Goal: Task Accomplishment & Management: Manage account settings

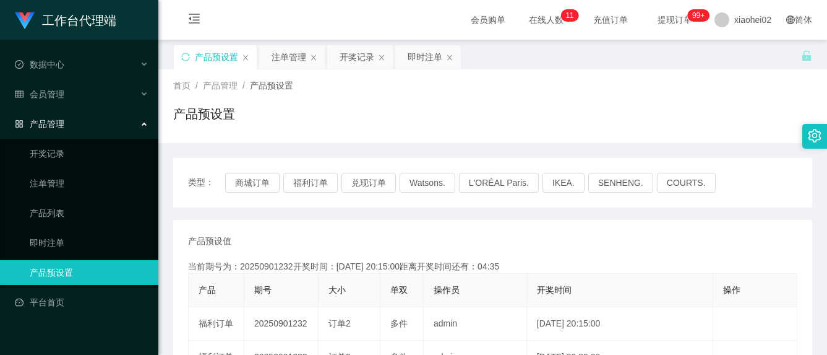
click at [100, 268] on link "产品预设置" at bounding box center [89, 272] width 119 height 25
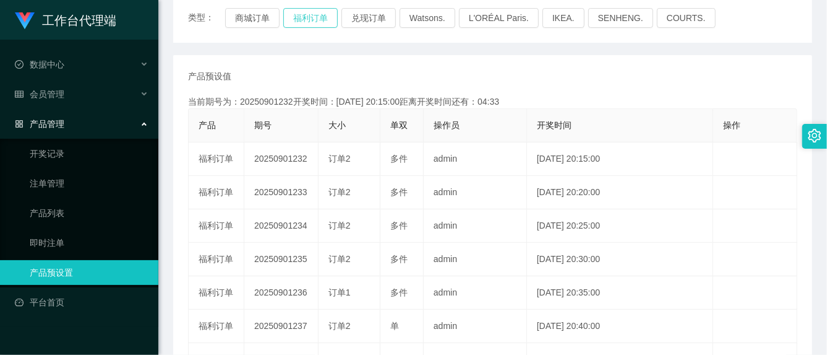
click at [317, 17] on button "福利订单" at bounding box center [310, 18] width 54 height 20
click at [316, 18] on button "福利订单" at bounding box center [310, 18] width 54 height 20
click at [42, 178] on link "注单管理" at bounding box center [89, 183] width 119 height 25
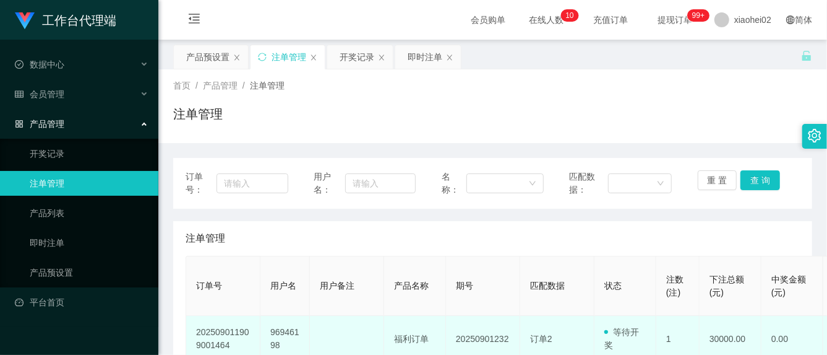
scroll to position [165, 0]
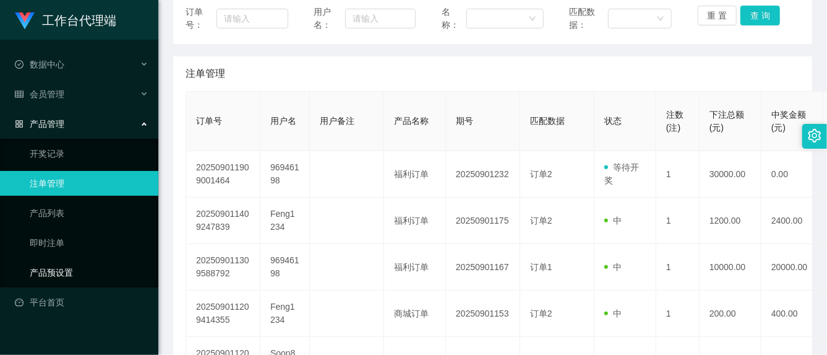
click at [56, 273] on link "产品预设置" at bounding box center [89, 272] width 119 height 25
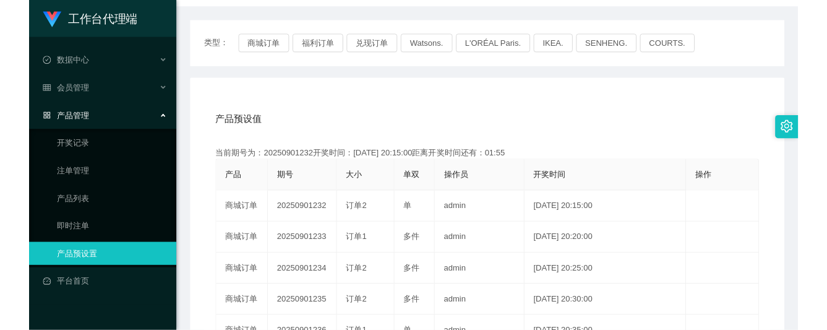
scroll to position [165, 0]
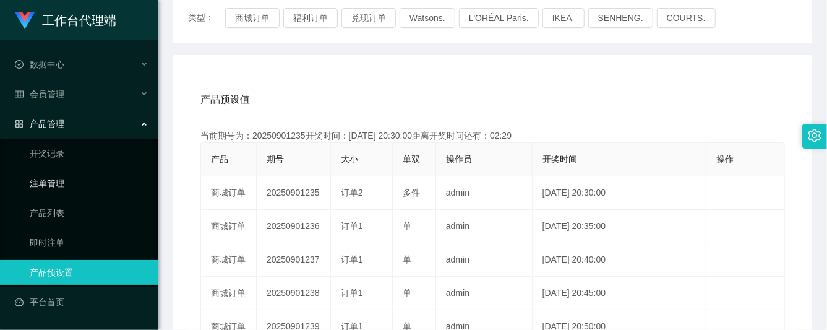
click at [51, 174] on link "注单管理" at bounding box center [89, 183] width 119 height 25
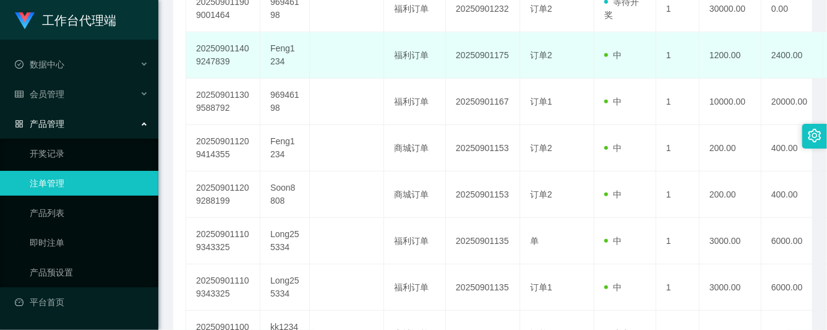
scroll to position [165, 0]
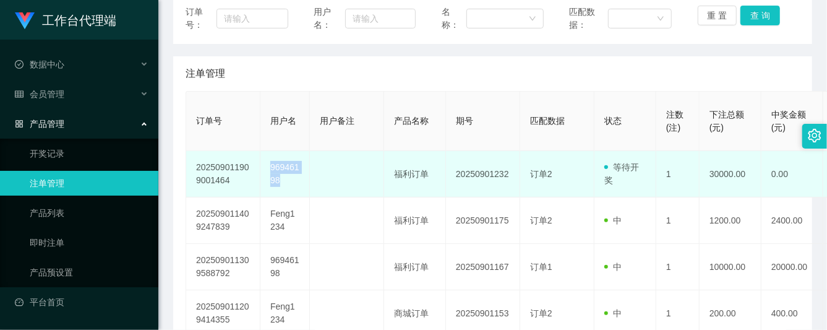
drag, startPoint x: 290, startPoint y: 176, endPoint x: 264, endPoint y: 160, distance: 30.9
click at [264, 160] on td "96946198" at bounding box center [284, 174] width 49 height 46
copy td "96946198"
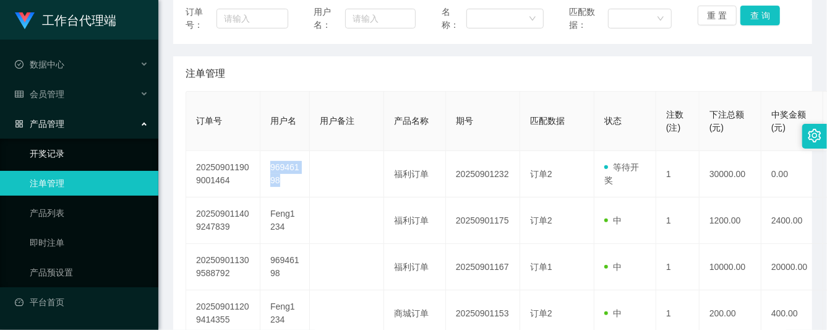
click at [52, 153] on link "开奖记录" at bounding box center [89, 153] width 119 height 25
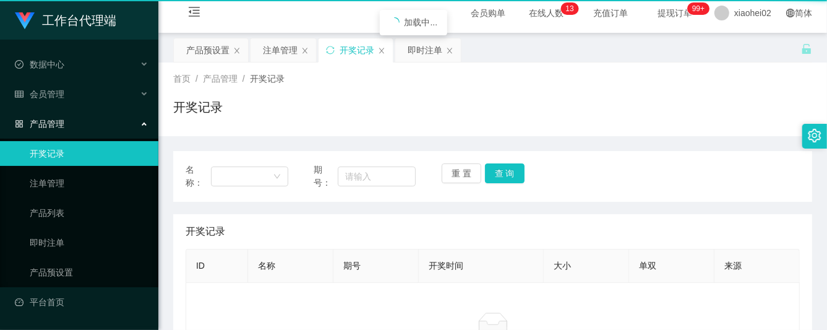
scroll to position [6, 0]
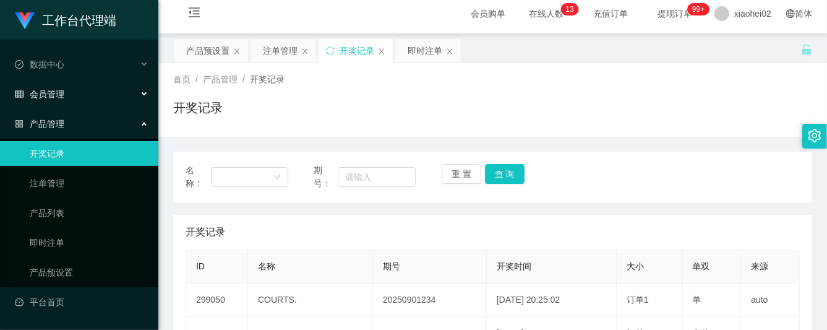
click at [43, 98] on div "会员管理" at bounding box center [79, 94] width 158 height 25
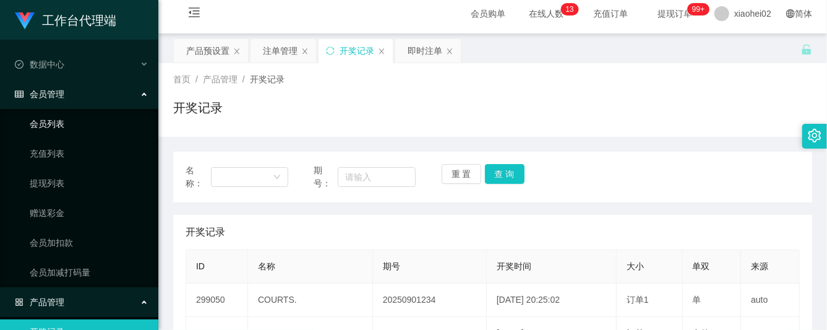
click at [48, 122] on link "会员列表" at bounding box center [89, 123] width 119 height 25
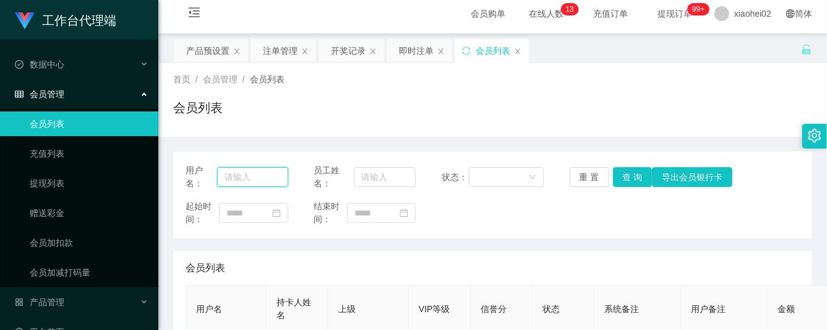
click at [254, 173] on input "text" at bounding box center [252, 177] width 71 height 20
paste input "96946198"
type input "96946198"
click at [622, 179] on button "查 询" at bounding box center [633, 177] width 40 height 20
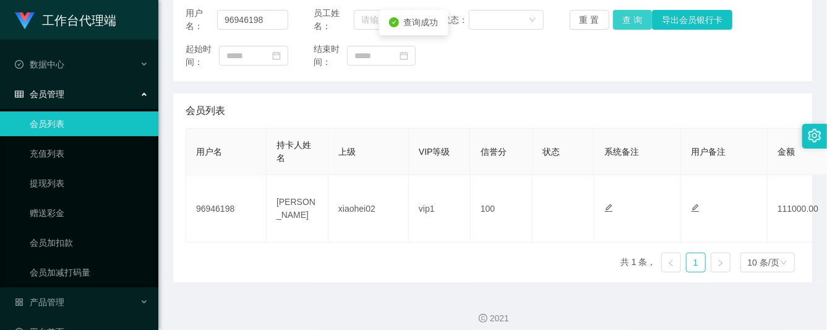
scroll to position [171, 0]
